Goal: Find specific page/section: Find specific page/section

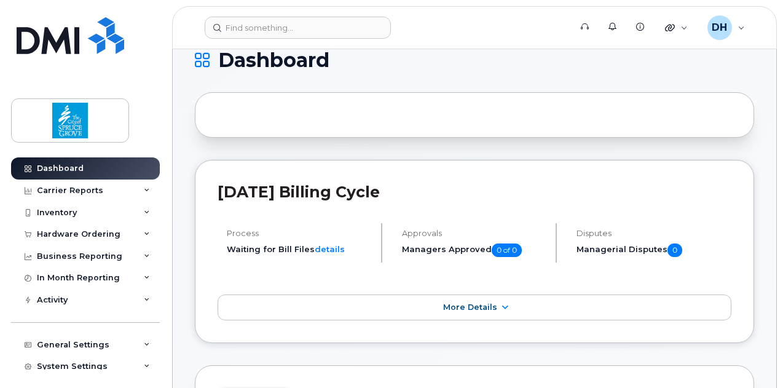
scroll to position [21, 0]
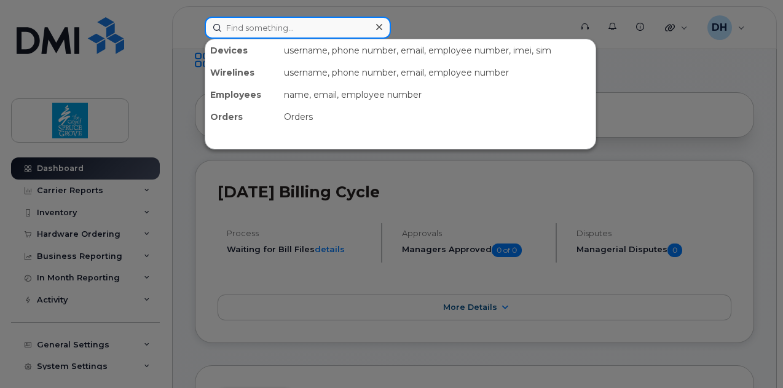
click at [288, 31] on input at bounding box center [298, 28] width 186 height 22
paste input "[PHONE_NUMBER]"
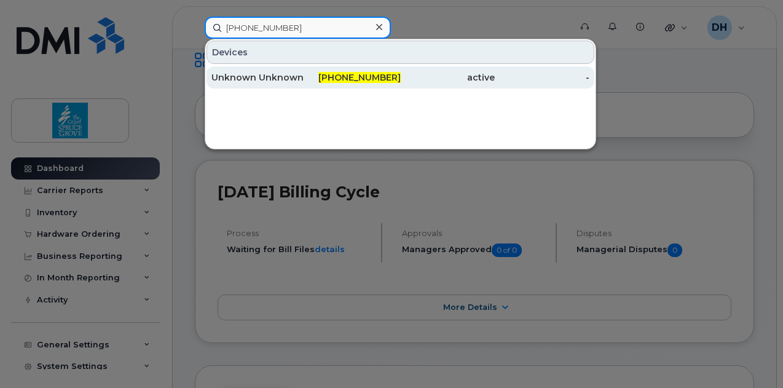
type input "[PHONE_NUMBER]"
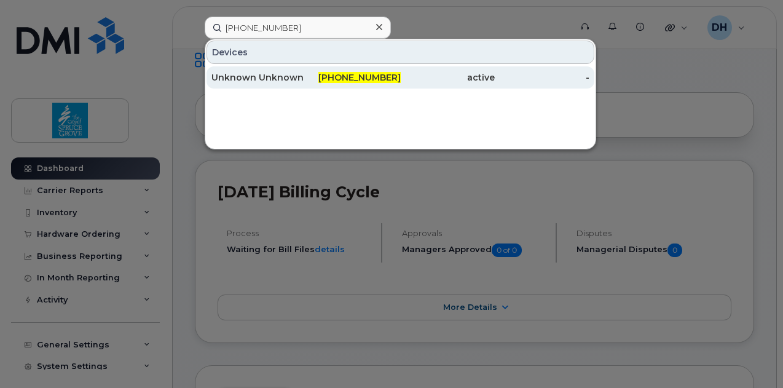
click at [366, 74] on span "[PHONE_NUMBER]" at bounding box center [359, 77] width 82 height 11
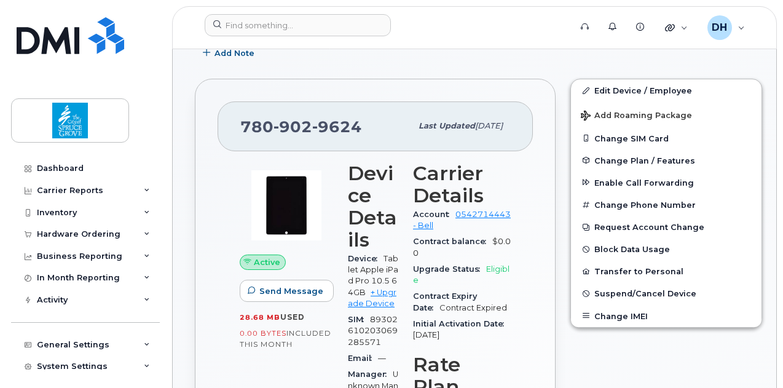
scroll to position [209, 0]
